Goal: Communication & Community: Connect with others

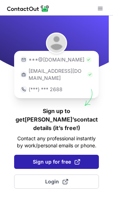
click at [65, 158] on span "Sign up for free" at bounding box center [56, 161] width 47 height 7
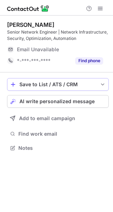
scroll to position [143, 113]
click at [58, 101] on span "AI write personalized message" at bounding box center [56, 102] width 75 height 6
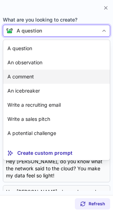
scroll to position [13, 0]
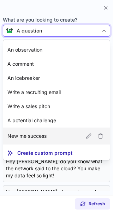
click at [51, 132] on article "New me success" at bounding box center [56, 136] width 107 height 17
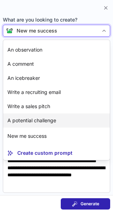
click at [38, 122] on p "A potential challenge" at bounding box center [31, 120] width 49 height 7
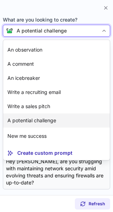
click at [48, 124] on p "A potential challenge" at bounding box center [31, 120] width 49 height 7
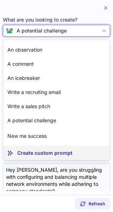
click at [36, 153] on p "Create custom prompt" at bounding box center [44, 152] width 55 height 7
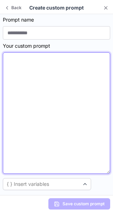
click at [24, 88] on textarea at bounding box center [56, 113] width 107 height 122
paste textarea "**********"
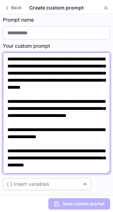
scroll to position [107, 0]
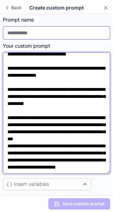
type textarea "**********"
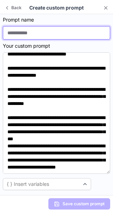
click at [8, 35] on input at bounding box center [56, 32] width 107 height 13
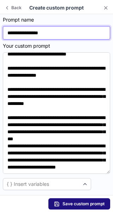
type input "**********"
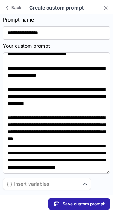
click at [78, 202] on span "Save custom prompt" at bounding box center [84, 204] width 42 height 6
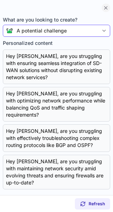
click at [107, 9] on span at bounding box center [106, 8] width 6 height 6
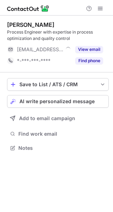
scroll to position [143, 113]
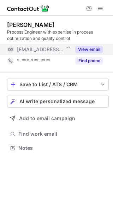
click at [89, 48] on button "View email" at bounding box center [89, 49] width 28 height 7
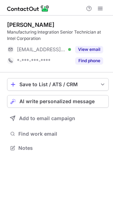
scroll to position [143, 113]
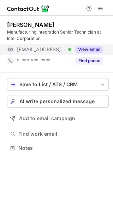
click at [90, 48] on button "View email" at bounding box center [89, 49] width 28 height 7
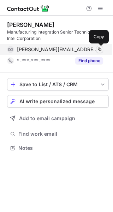
click at [100, 51] on span at bounding box center [100, 50] width 6 height 6
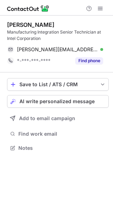
scroll to position [143, 113]
click at [61, 100] on span "AI write personalized message" at bounding box center [56, 102] width 75 height 6
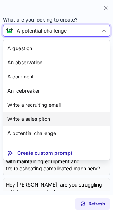
scroll to position [30, 0]
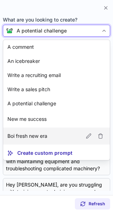
click at [39, 133] on p "Boi fresh new era" at bounding box center [27, 135] width 40 height 7
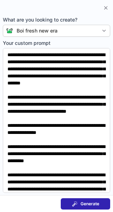
click at [75, 204] on span at bounding box center [75, 204] width 6 height 6
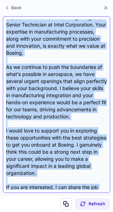
scroll to position [155, 0]
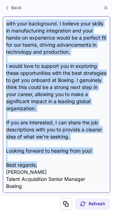
drag, startPoint x: 6, startPoint y: 50, endPoint x: 39, endPoint y: 162, distance: 116.8
click at [39, 162] on div "Subject: Exciting Opportunities at Boeing Body: Hi {Candidate's Name}, I hope t…" at bounding box center [56, 104] width 101 height 170
copy div "Hi {Candidate's Name}, I hope this message finds you well! My name is Charles T…"
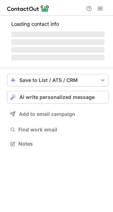
scroll to position [148, 113]
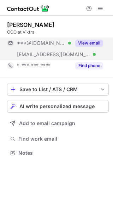
click at [83, 39] on div "View email" at bounding box center [87, 42] width 32 height 11
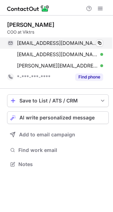
scroll to position [159, 113]
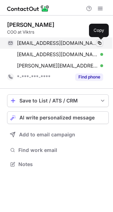
click at [98, 43] on span at bounding box center [100, 43] width 6 height 6
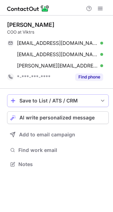
scroll to position [159, 113]
click at [43, 119] on span "AI write personalized message" at bounding box center [56, 118] width 75 height 6
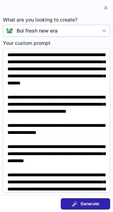
click at [83, 205] on span "Generate" at bounding box center [90, 204] width 19 height 6
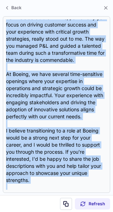
scroll to position [134, 0]
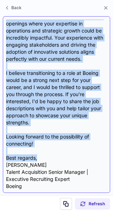
drag, startPoint x: 7, startPoint y: 49, endPoint x: 48, endPoint y: 158, distance: 116.3
click at [48, 158] on div "Subject: Exciting Opportunities at Boeing Body: Hi {Candidate's Name}, I hope t…" at bounding box center [56, 104] width 101 height 170
copy div "Hi {Candidate's Name}, I hope this message finds you well! I came across your i…"
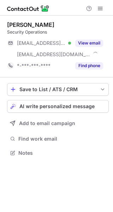
scroll to position [148, 113]
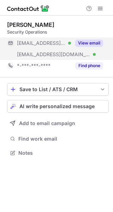
click at [90, 43] on button "View email" at bounding box center [89, 43] width 28 height 7
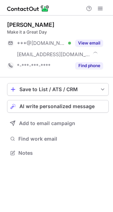
scroll to position [148, 113]
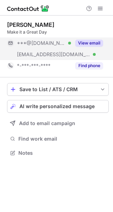
click at [95, 43] on button "View email" at bounding box center [89, 43] width 28 height 7
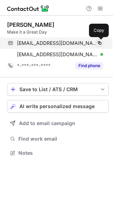
click at [100, 43] on span at bounding box center [100, 43] width 6 height 6
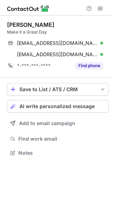
scroll to position [148, 113]
click at [59, 105] on span "AI write personalized message" at bounding box center [56, 106] width 75 height 6
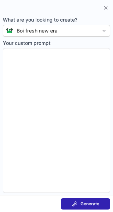
type textarea "**********"
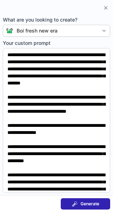
click at [83, 200] on button "Generate" at bounding box center [85, 203] width 49 height 11
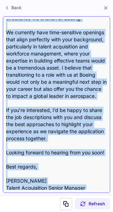
scroll to position [225, 0]
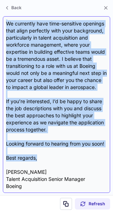
drag, startPoint x: 6, startPoint y: 49, endPoint x: 37, endPoint y: 159, distance: 113.7
click at [37, 159] on div "Subject: Exciting Career Opportunity at Boeing Body: Hi {Candidate's Name}, I h…" at bounding box center [56, 104] width 101 height 170
copy div "Hi {Candidate's Name}, I hope this message finds you well. My name is Charles T…"
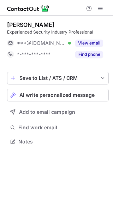
scroll to position [137, 113]
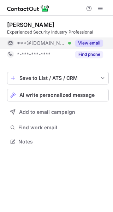
click at [88, 41] on button "View email" at bounding box center [89, 43] width 28 height 7
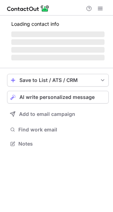
scroll to position [143, 113]
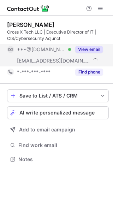
scroll to position [154, 113]
click at [84, 48] on button "View email" at bounding box center [89, 49] width 28 height 7
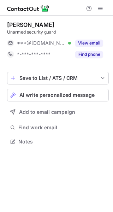
scroll to position [137, 113]
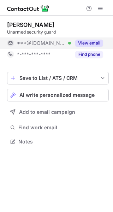
click at [90, 42] on button "View email" at bounding box center [89, 43] width 28 height 7
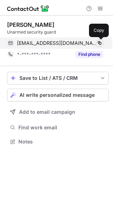
click at [99, 42] on span at bounding box center [100, 43] width 6 height 6
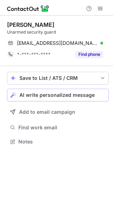
scroll to position [137, 113]
click at [63, 96] on span "AI write personalized message" at bounding box center [56, 95] width 75 height 6
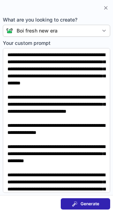
click at [88, 202] on span "Generate" at bounding box center [90, 204] width 19 height 6
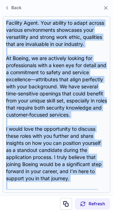
scroll to position [169, 0]
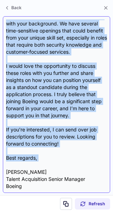
drag, startPoint x: 7, startPoint y: 49, endPoint x: 38, endPoint y: 163, distance: 118.3
click at [38, 163] on div "Subject: Exciting Opportunities at Boeing Body: Hi {Candidate's Name}, I hope t…" at bounding box center [56, 104] width 101 height 170
copy div "Hi {Candidate's Name}, I hope this message finds you well. My name is Charles T…"
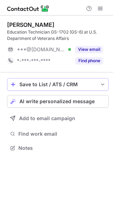
scroll to position [143, 113]
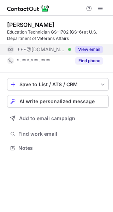
click at [91, 48] on button "View email" at bounding box center [89, 49] width 28 height 7
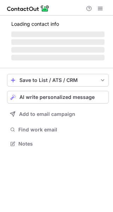
scroll to position [143, 113]
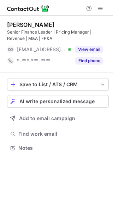
scroll to position [143, 113]
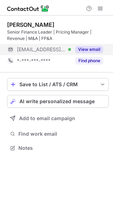
click at [90, 48] on button "View email" at bounding box center [89, 49] width 28 height 7
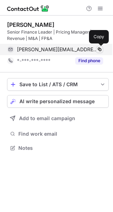
click at [99, 48] on span at bounding box center [100, 50] width 6 height 6
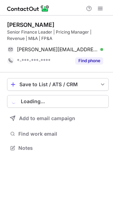
scroll to position [143, 113]
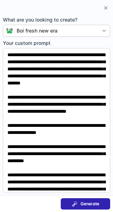
click at [90, 204] on span "Generate" at bounding box center [90, 204] width 19 height 6
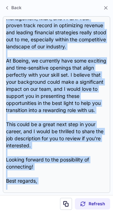
scroll to position [119, 0]
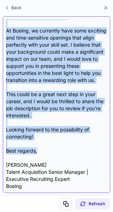
drag, startPoint x: 7, startPoint y: 50, endPoint x: 39, endPoint y: 150, distance: 105.5
click at [39, 150] on div "Subject: Exciting Opportunities at Boeing Body: Hi {Candidate's Name}, I hope t…" at bounding box center [56, 104] width 101 height 170
copy div "Hi {Candidate's Name}, I hope this message finds you well! I recently came acro…"
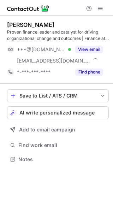
scroll to position [154, 113]
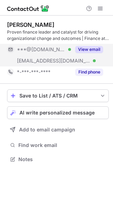
click at [90, 48] on button "View email" at bounding box center [89, 49] width 28 height 7
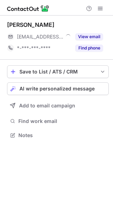
scroll to position [130, 113]
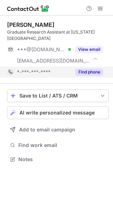
scroll to position [154, 113]
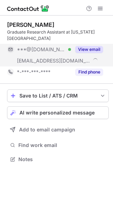
click at [85, 48] on button "View email" at bounding box center [89, 49] width 28 height 7
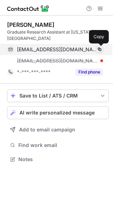
click at [98, 50] on span at bounding box center [100, 50] width 6 height 6
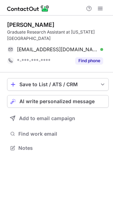
scroll to position [143, 113]
click at [53, 102] on span "AI write personalized message" at bounding box center [56, 102] width 75 height 6
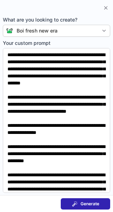
click at [92, 202] on span "Generate" at bounding box center [90, 204] width 19 height 6
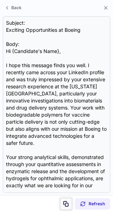
click at [64, 204] on span at bounding box center [66, 204] width 6 height 6
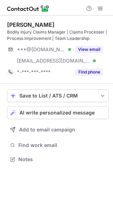
scroll to position [154, 113]
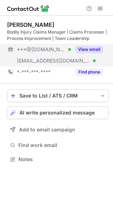
click at [96, 49] on button "View email" at bounding box center [89, 49] width 28 height 7
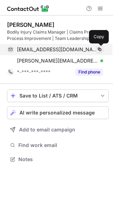
click at [98, 49] on span at bounding box center [100, 50] width 6 height 6
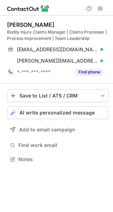
scroll to position [154, 113]
click at [63, 113] on span "AI write personalized message" at bounding box center [56, 113] width 75 height 6
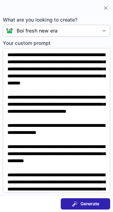
click at [78, 202] on div "Generate" at bounding box center [85, 204] width 27 height 6
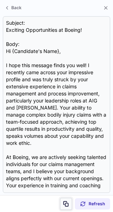
click at [66, 206] on span at bounding box center [66, 204] width 6 height 6
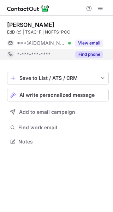
scroll to position [137, 113]
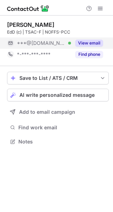
click at [90, 41] on button "View email" at bounding box center [89, 43] width 28 height 7
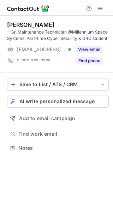
scroll to position [143, 113]
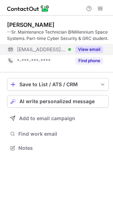
click at [86, 51] on button "View email" at bounding box center [89, 49] width 28 height 7
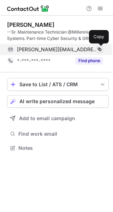
click at [99, 47] on span at bounding box center [100, 50] width 6 height 6
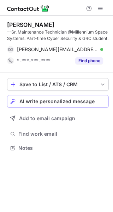
scroll to position [143, 113]
click at [58, 102] on span "AI write personalized message" at bounding box center [56, 102] width 75 height 6
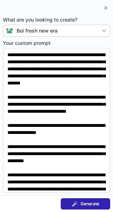
click at [86, 205] on span "Generate" at bounding box center [90, 204] width 19 height 6
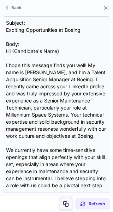
click at [66, 202] on span at bounding box center [66, 204] width 6 height 6
